Goal: Task Accomplishment & Management: Manage account settings

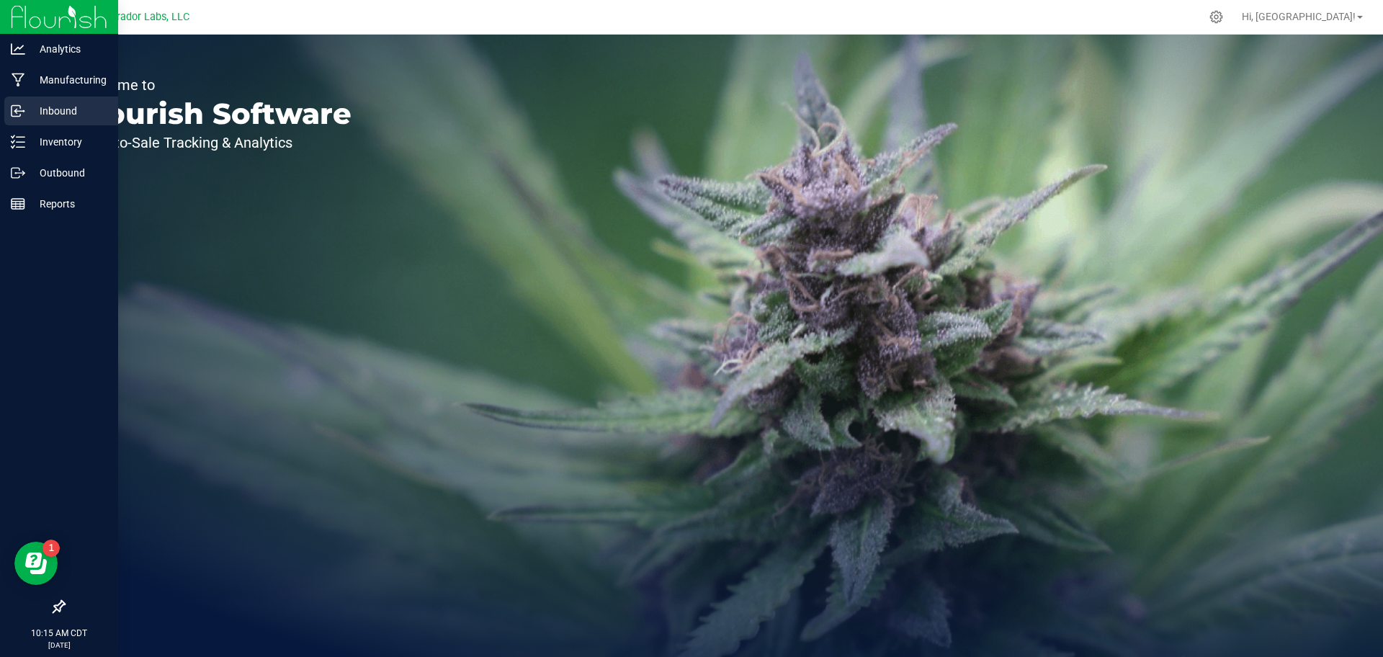
click at [42, 104] on p "Inbound" at bounding box center [68, 110] width 86 height 17
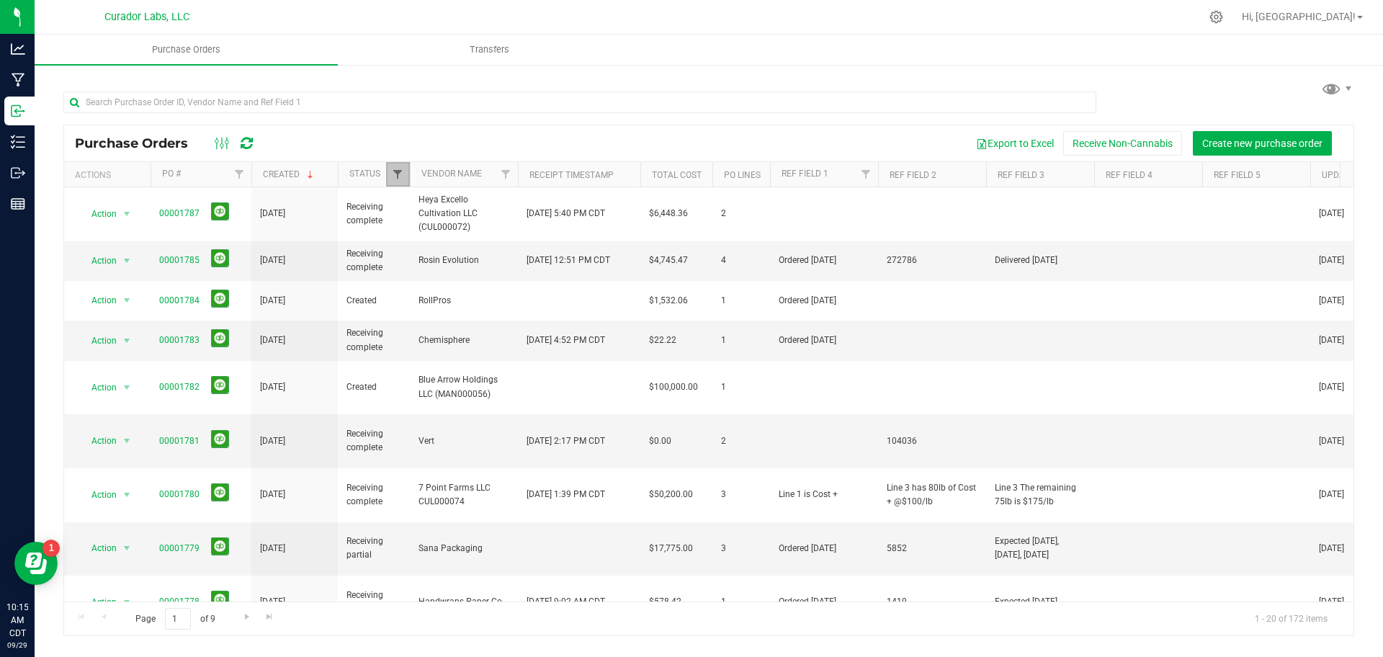
click at [392, 176] on span "Filter" at bounding box center [398, 175] width 12 height 12
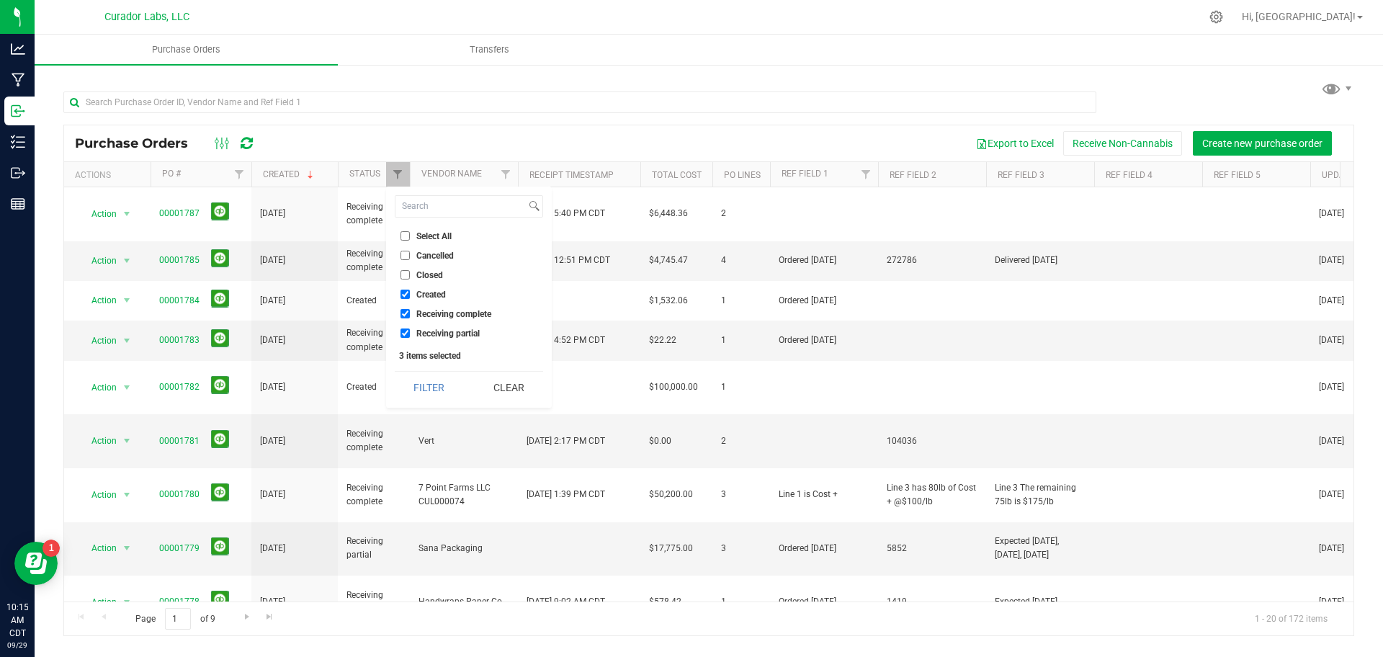
click at [419, 237] on span "Select All" at bounding box center [433, 236] width 35 height 9
click at [410, 237] on input "Select All" at bounding box center [405, 235] width 9 height 9
checkbox input "true"
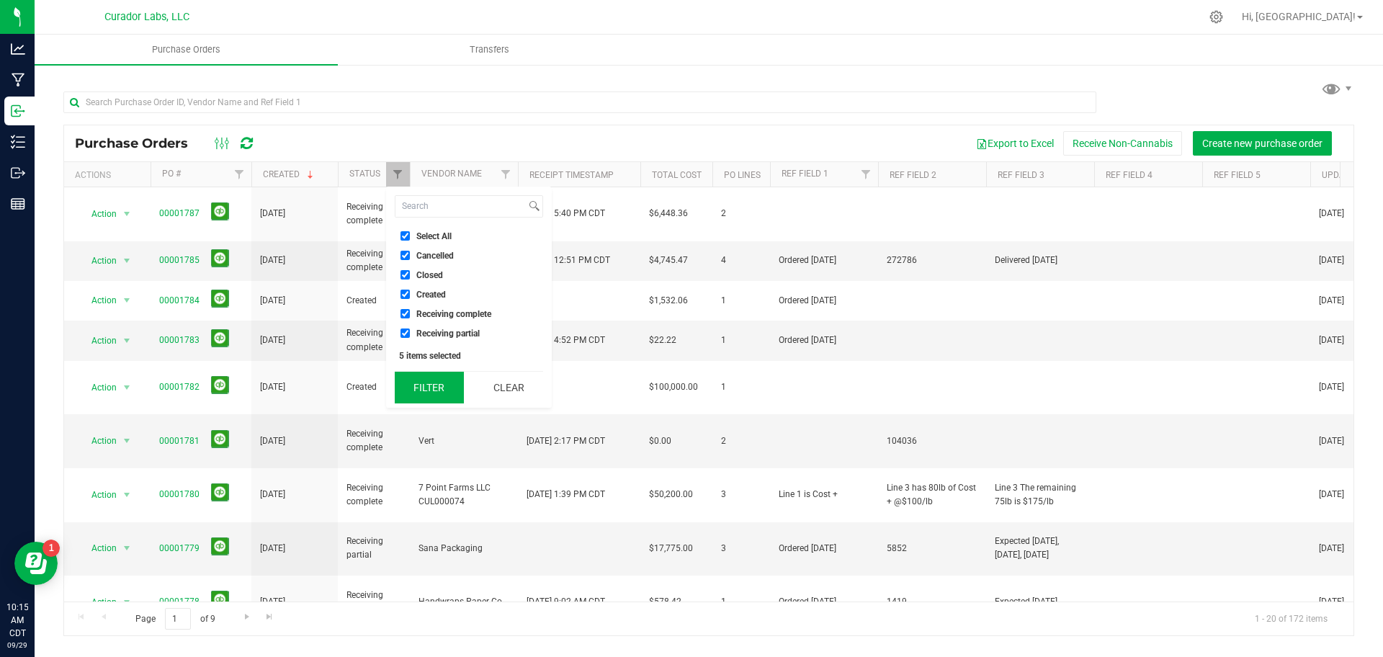
click at [439, 389] on button "Filter" at bounding box center [429, 388] width 69 height 32
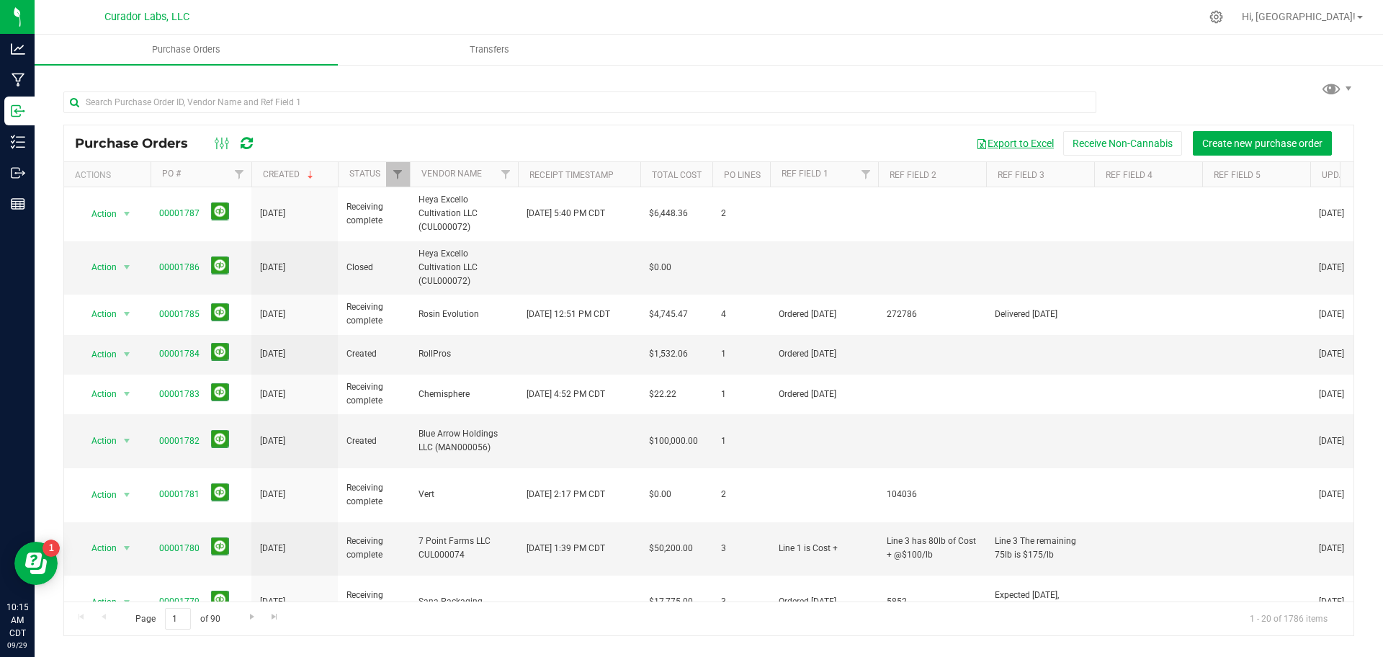
click at [1024, 140] on button "Export to Excel" at bounding box center [1015, 143] width 97 height 24
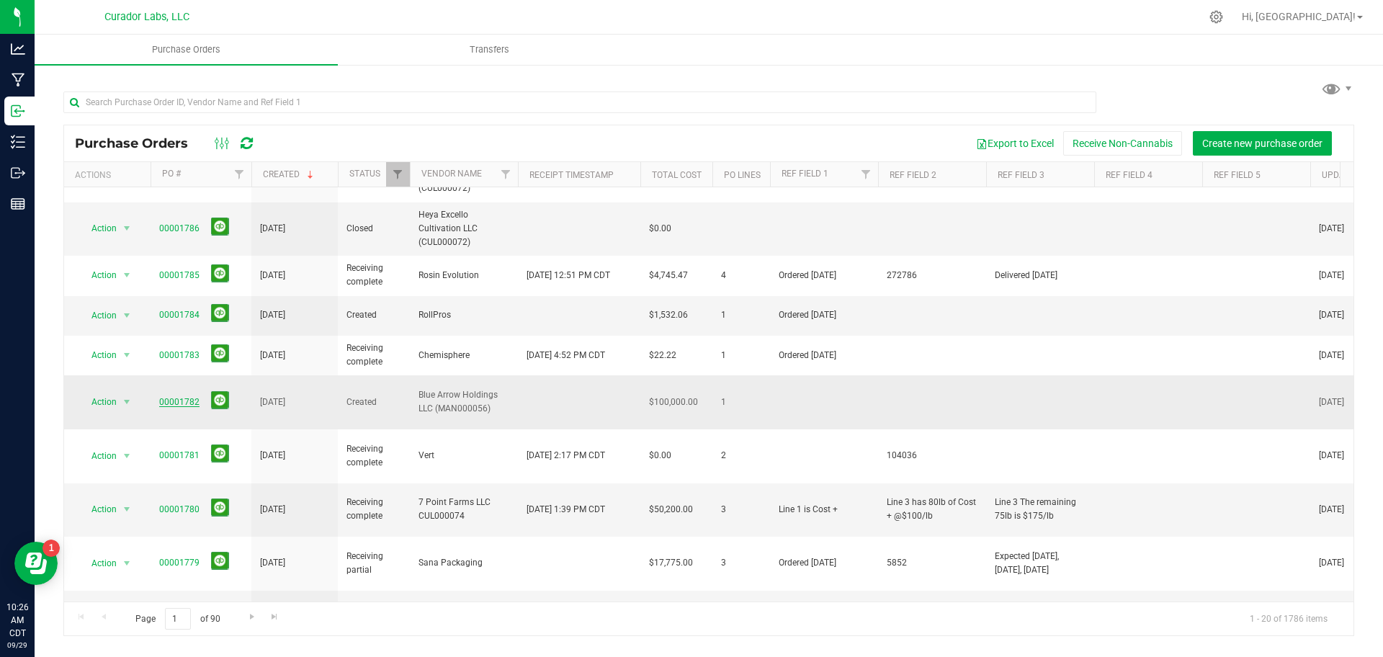
click at [183, 397] on link "00001782" at bounding box center [179, 402] width 40 height 10
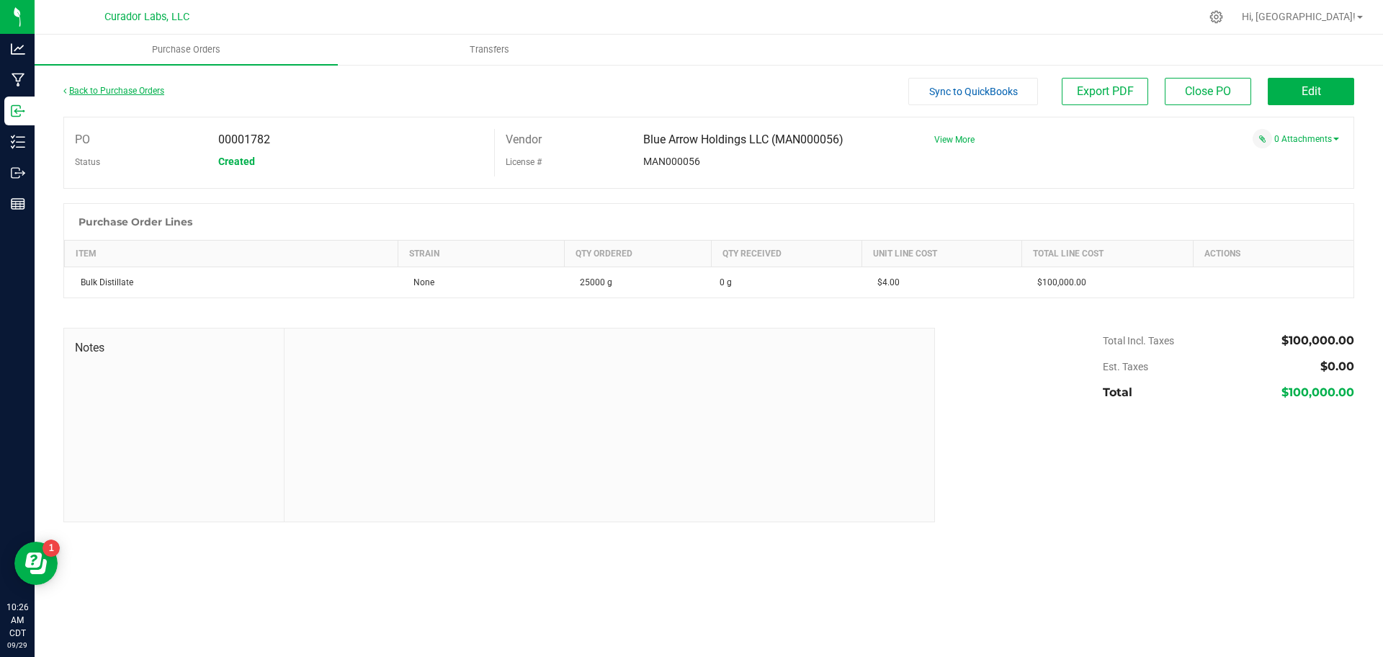
click at [140, 94] on link "Back to Purchase Orders" at bounding box center [113, 91] width 101 height 10
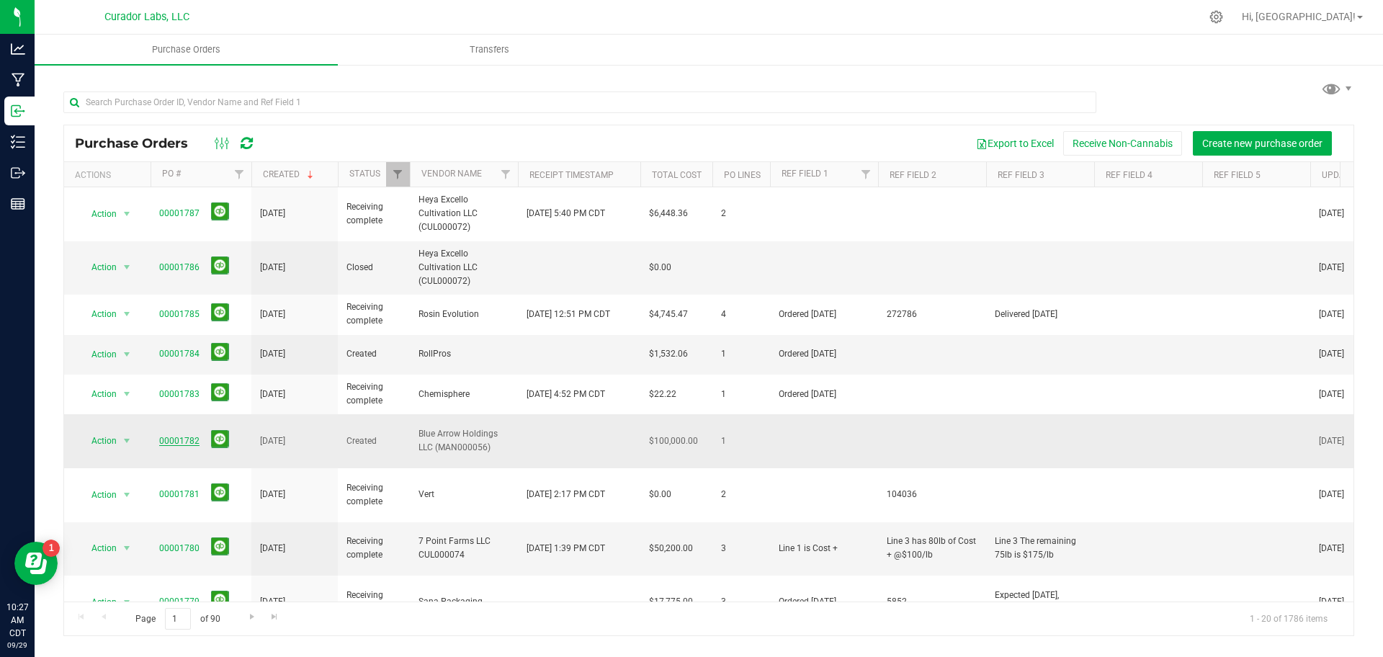
click at [182, 436] on link "00001782" at bounding box center [179, 441] width 40 height 10
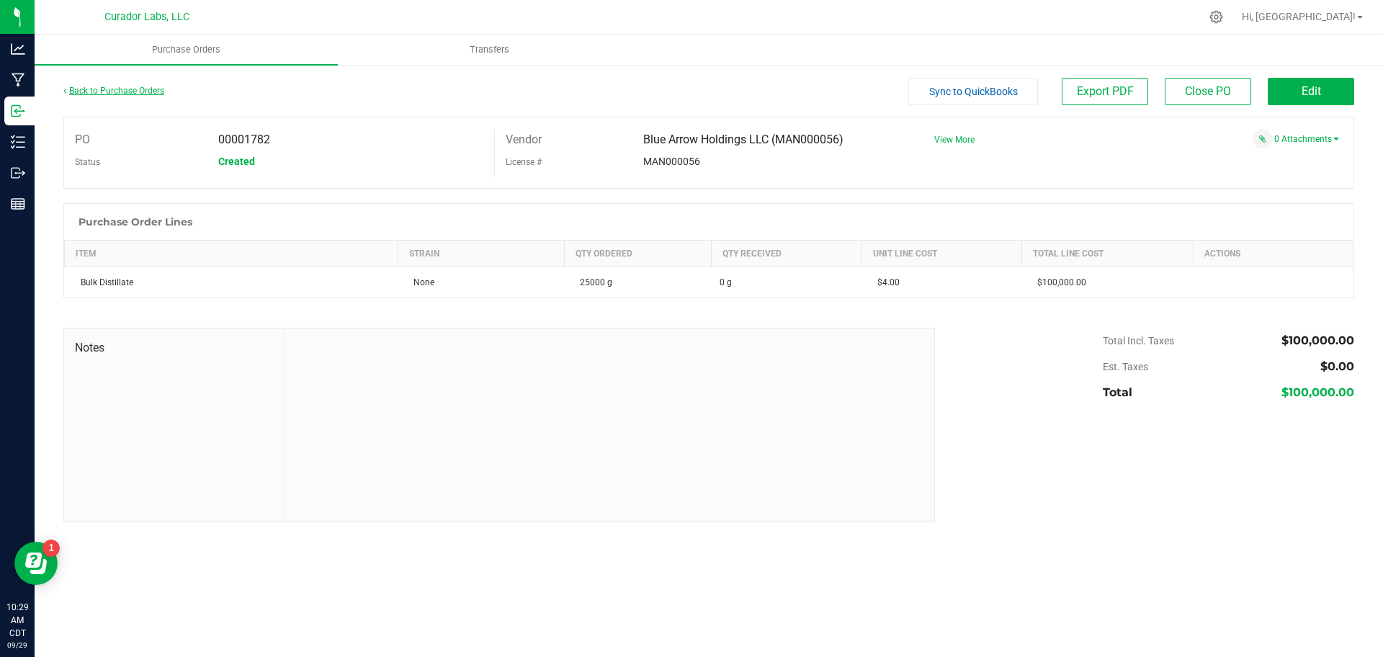
click at [124, 86] on link "Back to Purchase Orders" at bounding box center [113, 91] width 101 height 10
